Goal: Download file/media

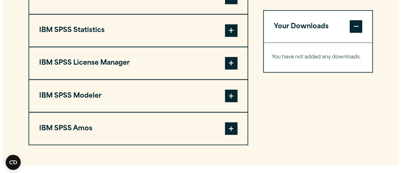
scroll to position [532, 0]
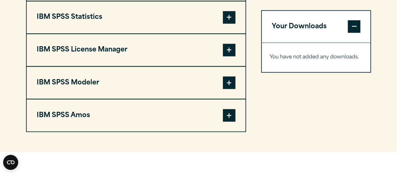
click at [227, 24] on span at bounding box center [229, 17] width 13 height 13
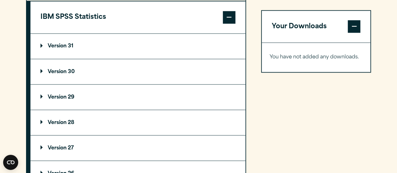
click at [64, 49] on p "Version 31" at bounding box center [56, 46] width 33 height 5
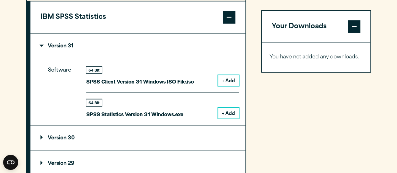
click at [228, 118] on button "+ Add" at bounding box center [228, 113] width 21 height 11
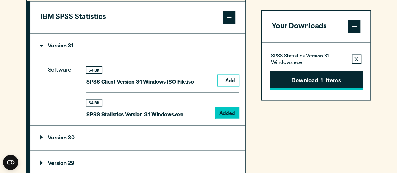
click at [326, 81] on button "Download 1 Items" at bounding box center [315, 80] width 93 height 19
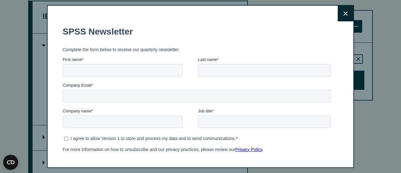
click at [338, 11] on button "Close" at bounding box center [346, 14] width 16 height 16
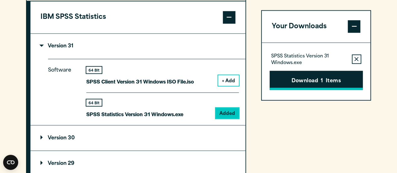
click at [307, 82] on button "Download 1 Items" at bounding box center [315, 80] width 93 height 19
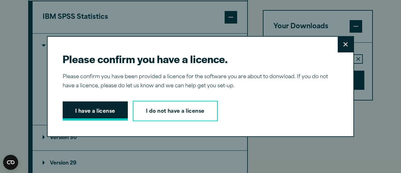
click at [116, 107] on button "I have a license" at bounding box center [95, 110] width 65 height 19
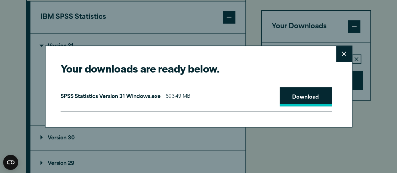
click at [293, 97] on link "Download" at bounding box center [305, 96] width 52 height 19
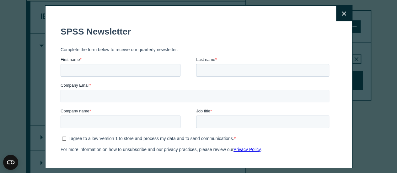
click at [336, 14] on button "Close" at bounding box center [344, 14] width 16 height 16
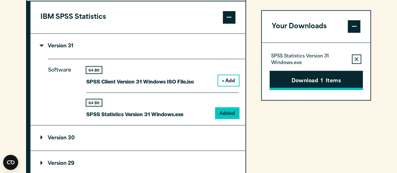
click at [317, 80] on button "Download 1 Items" at bounding box center [315, 80] width 93 height 19
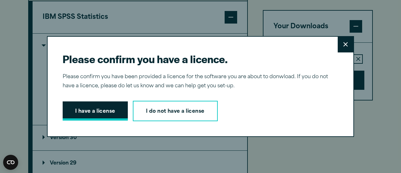
click at [108, 111] on button "I have a license" at bounding box center [95, 110] width 65 height 19
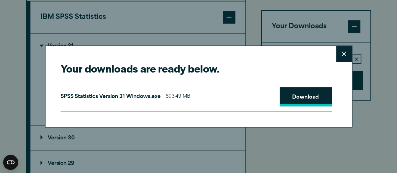
click at [303, 99] on link "Download" at bounding box center [305, 96] width 52 height 19
click at [346, 56] on button "Close" at bounding box center [344, 54] width 16 height 16
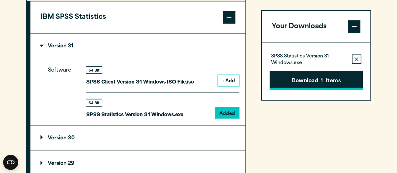
click at [309, 83] on button "Download 1 Items" at bounding box center [315, 80] width 93 height 19
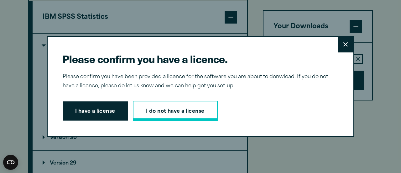
click at [197, 102] on link "I do not have a license" at bounding box center [175, 111] width 85 height 21
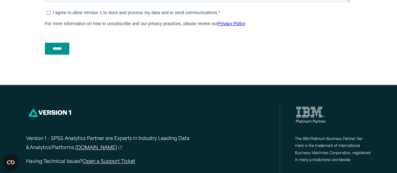
scroll to position [352, 0]
